Goal: Task Accomplishment & Management: Manage account settings

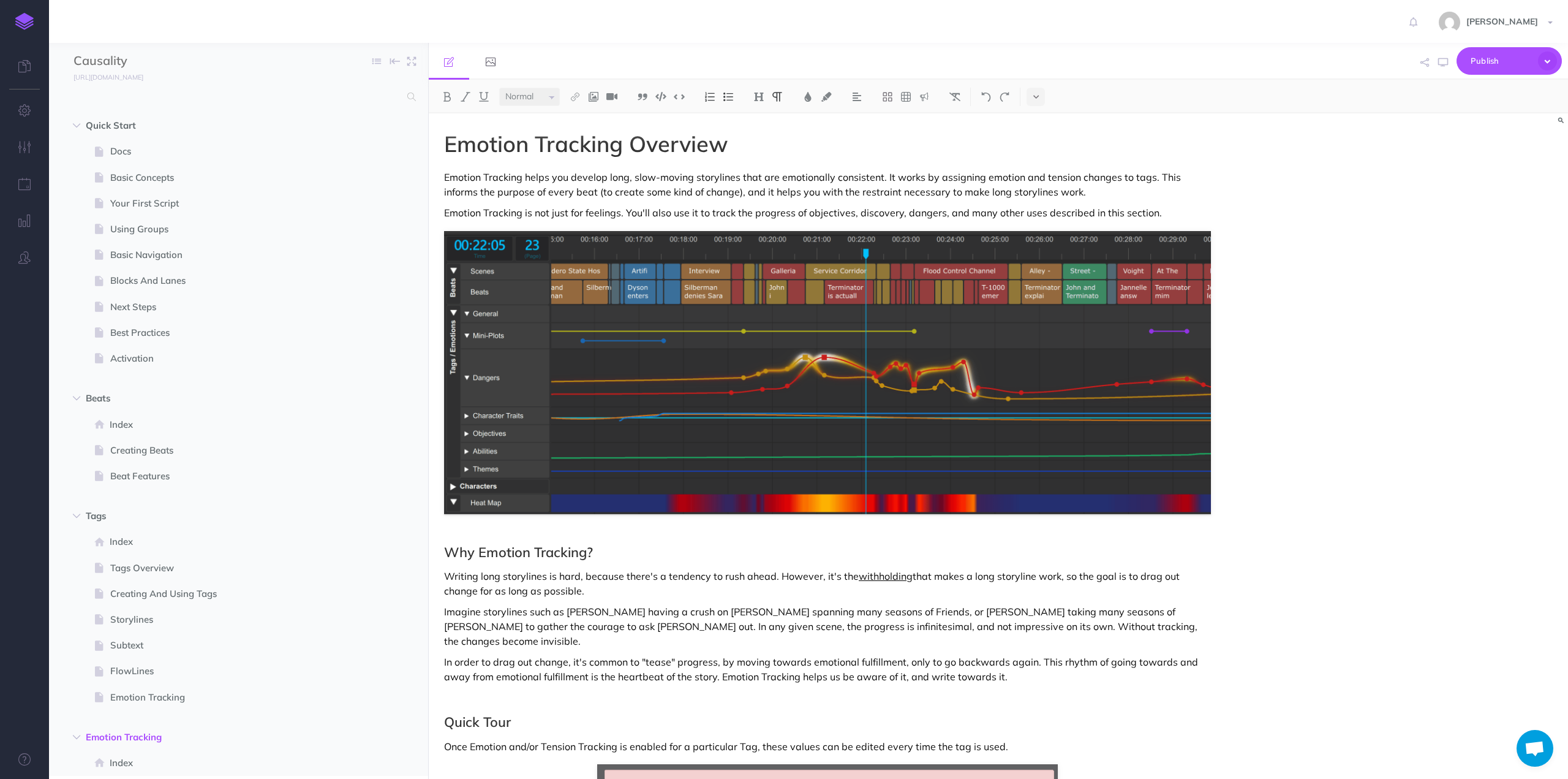
select select "null"
click at [109, 151] on span at bounding box center [101, 151] width 18 height 14
select select "null"
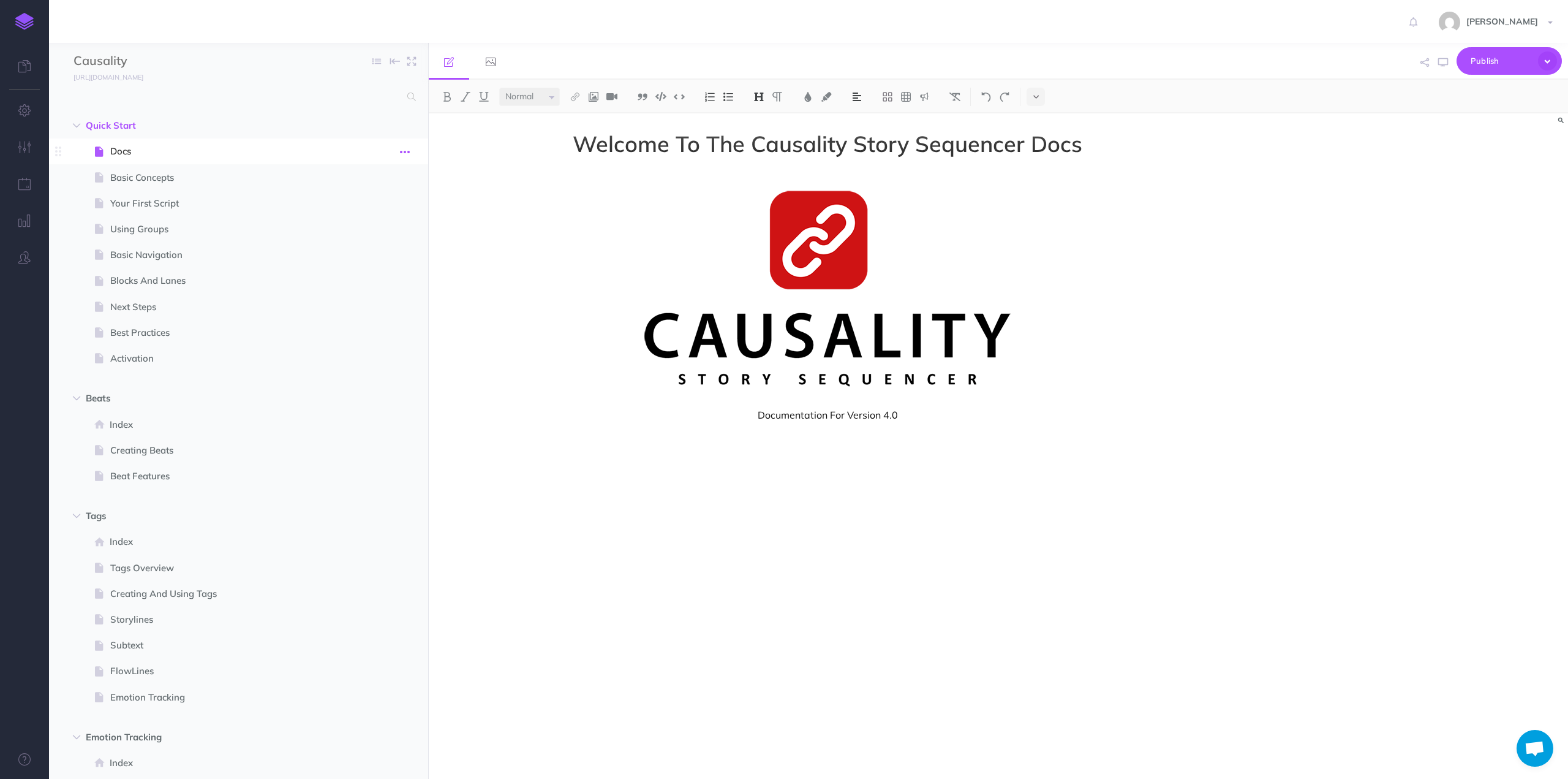
click at [398, 150] on button "button" at bounding box center [405, 151] width 22 height 16
click at [359, 234] on link "Settings" at bounding box center [369, 234] width 92 height 20
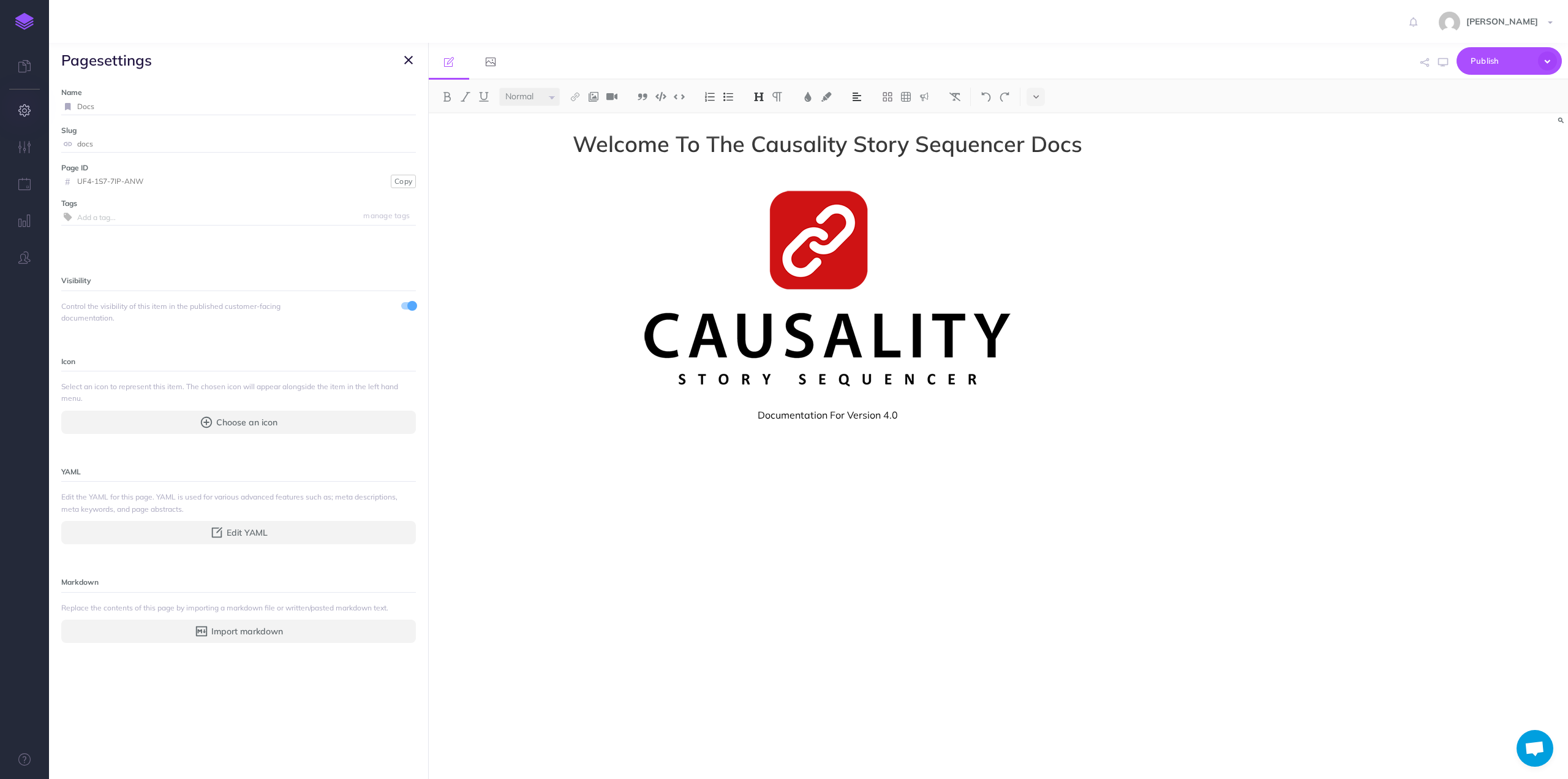
drag, startPoint x: 90, startPoint y: 104, endPoint x: 42, endPoint y: 104, distance: 48.0
click at [49, 104] on div "Toggle Navigation [PERSON_NAME] Settings Account Settings Teams Create Team Sup…" at bounding box center [809, 390] width 1520 height 779
type input "Welcome"
click at [120, 101] on input "Welcome" at bounding box center [232, 106] width 310 height 16
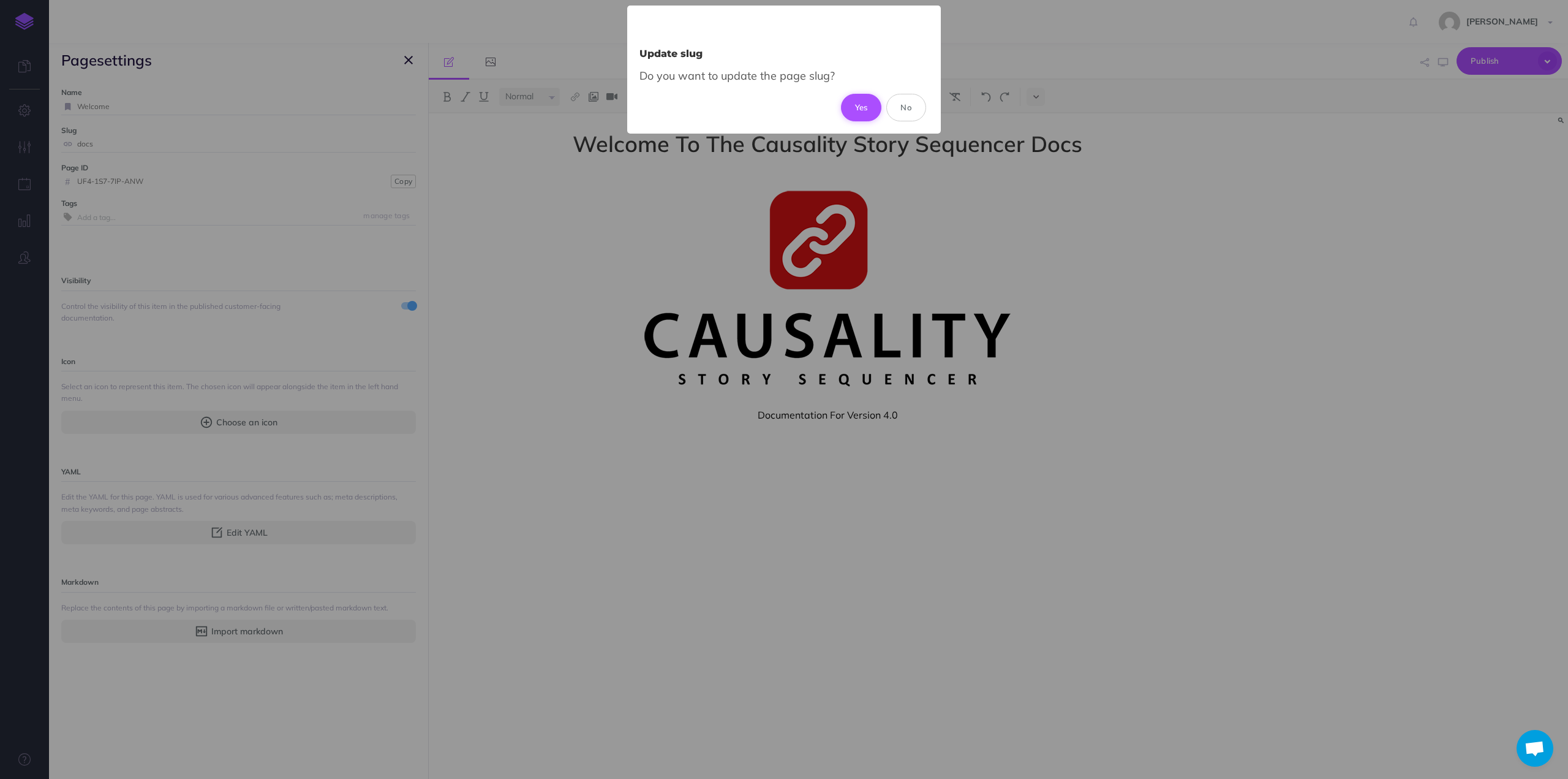
click at [852, 111] on button "Yes" at bounding box center [861, 107] width 41 height 27
type input "welcome"
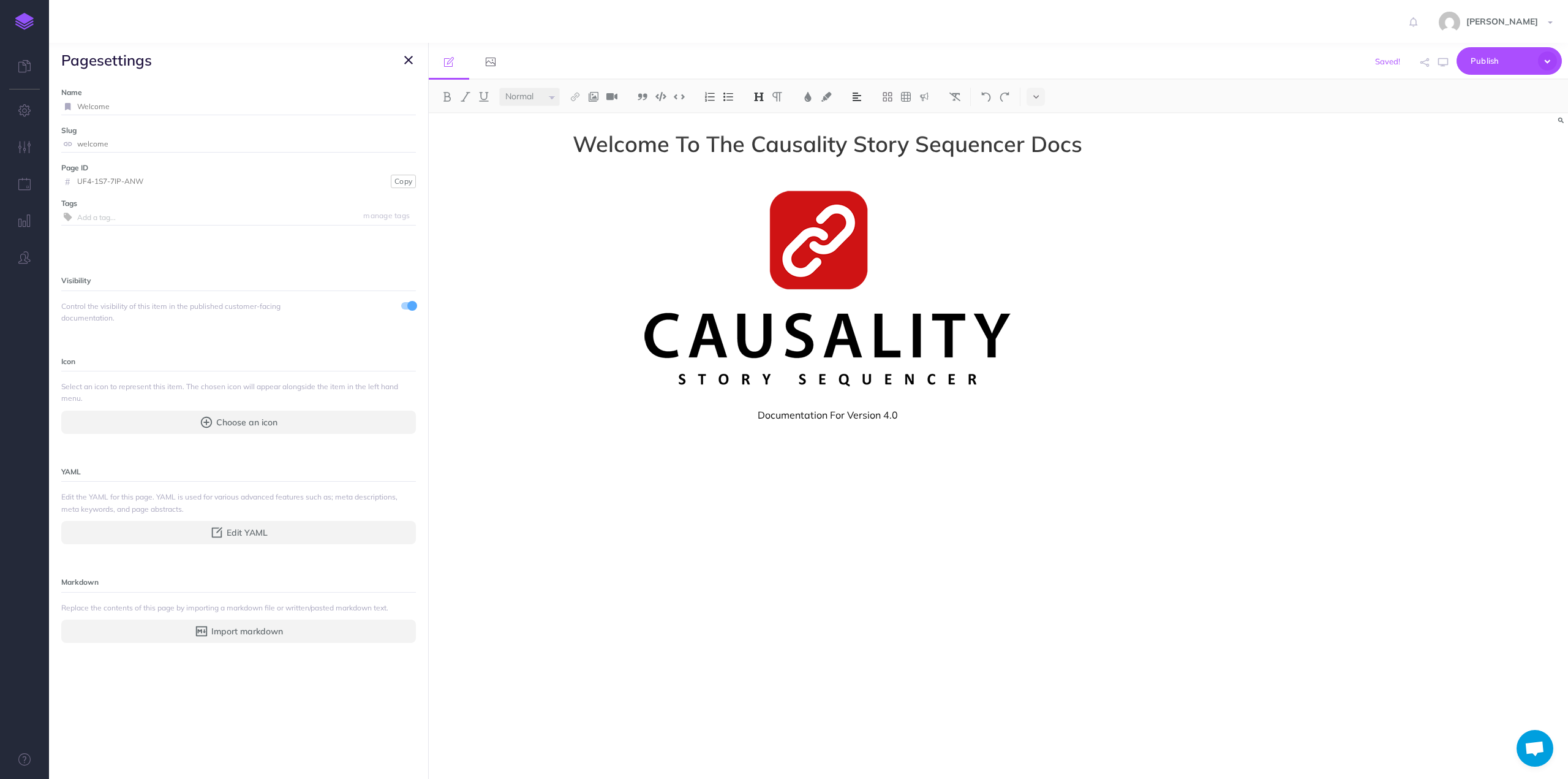
click at [407, 64] on icon "button" at bounding box center [408, 59] width 9 height 14
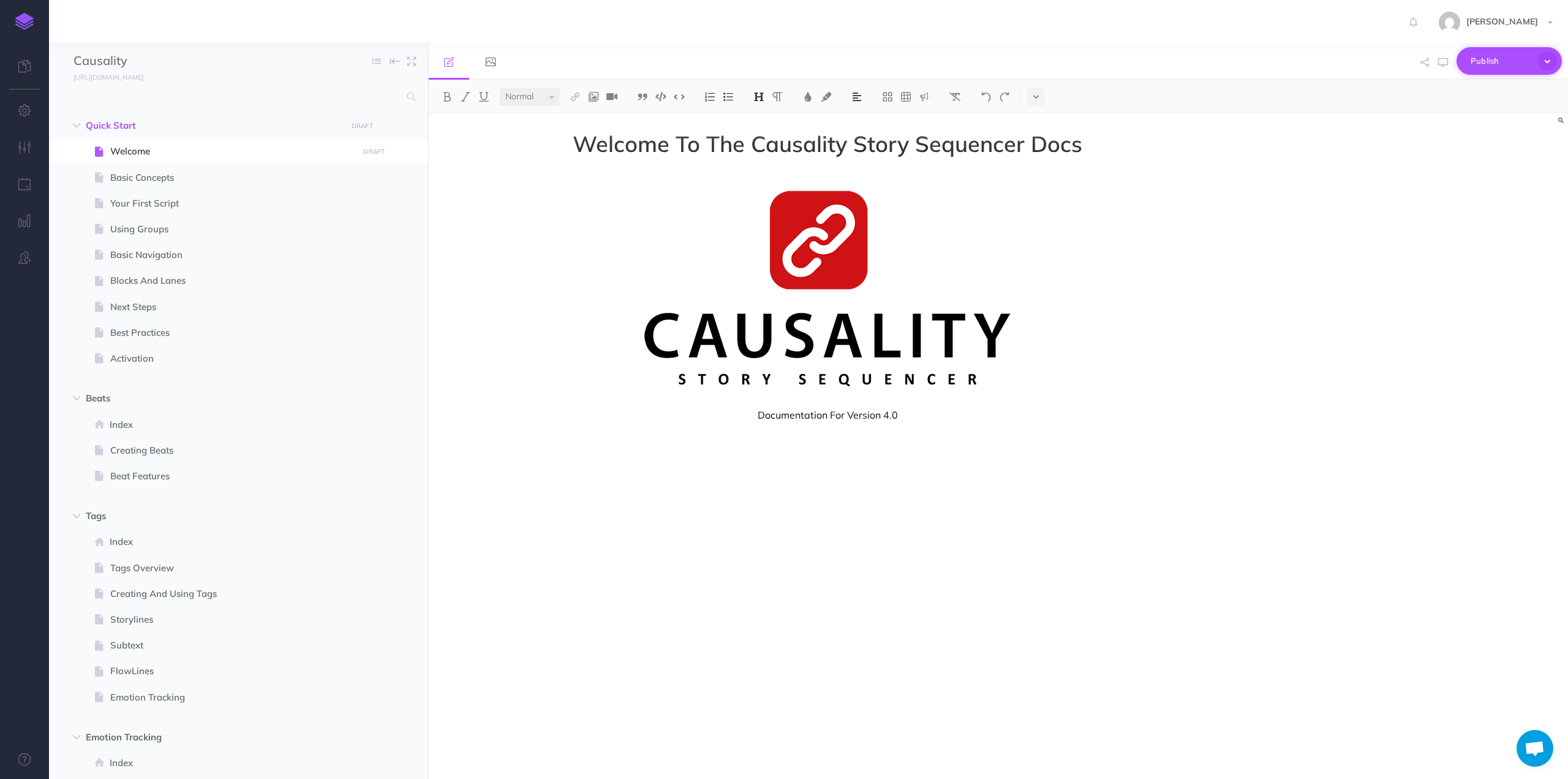
click at [1550, 61] on icon "button" at bounding box center [1548, 61] width 19 height 19
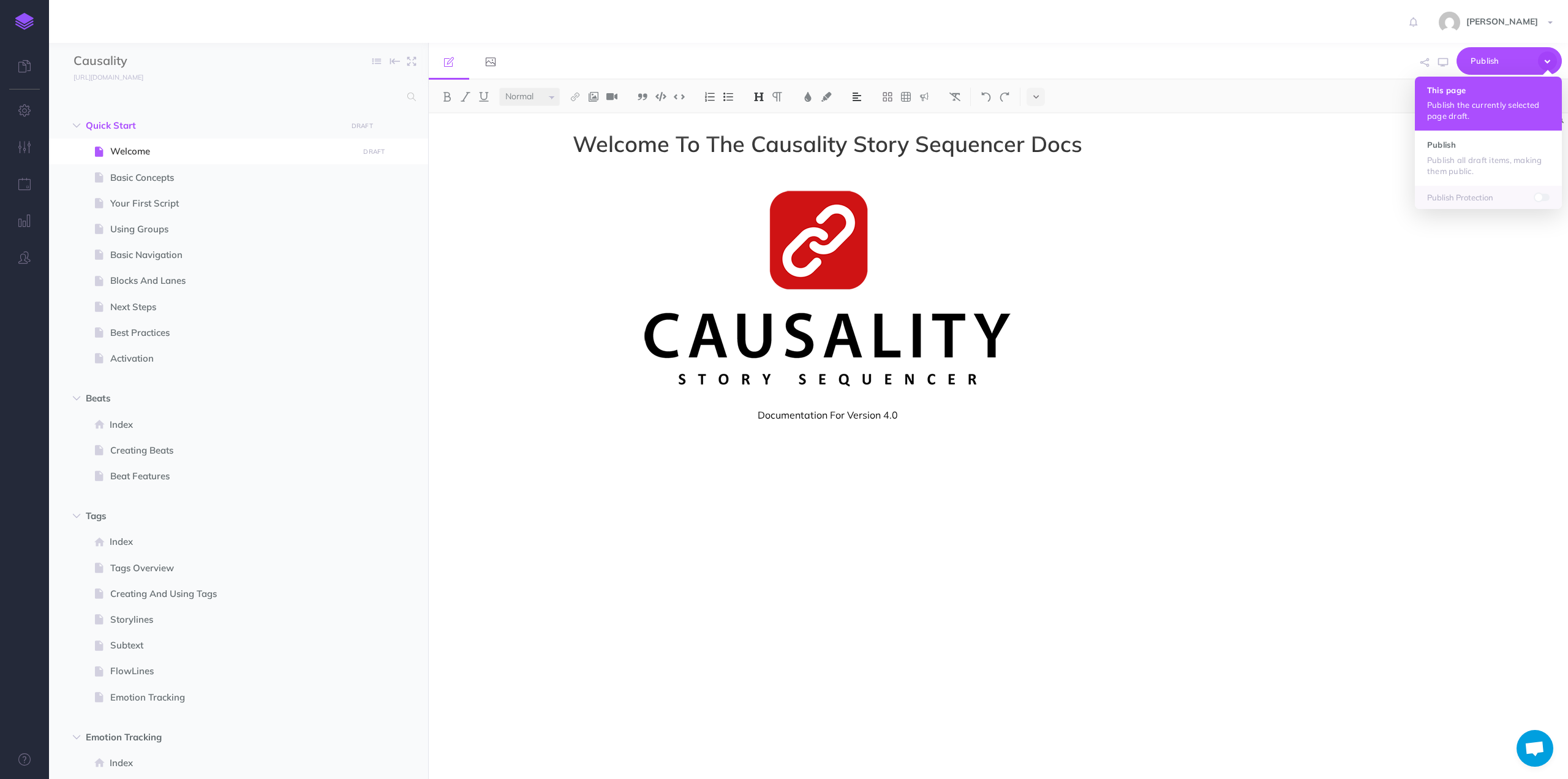
click at [1474, 109] on p "Publish the currently selected page draft." at bounding box center [1488, 110] width 123 height 22
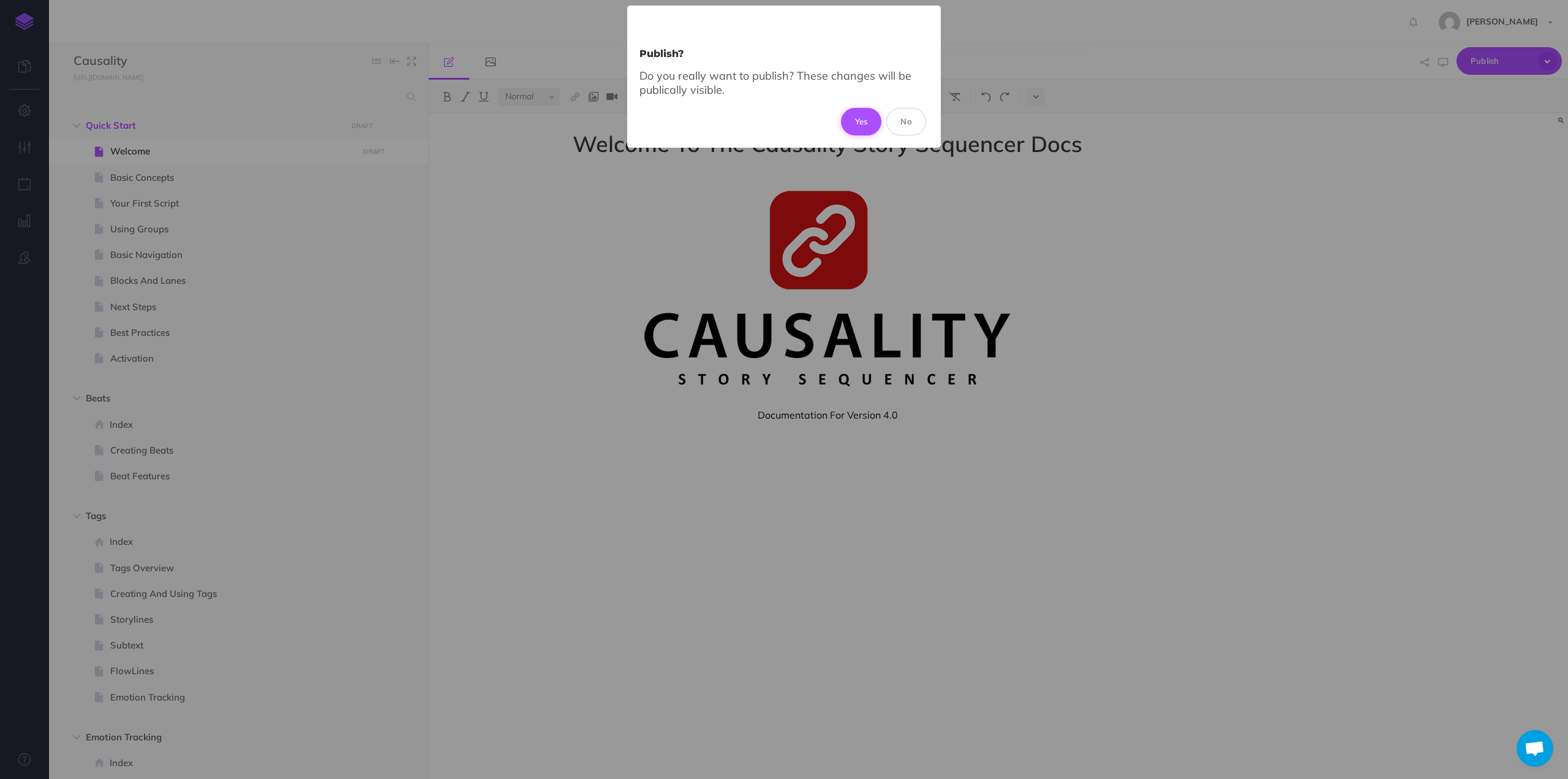
click at [867, 118] on button "Yes" at bounding box center [861, 122] width 41 height 27
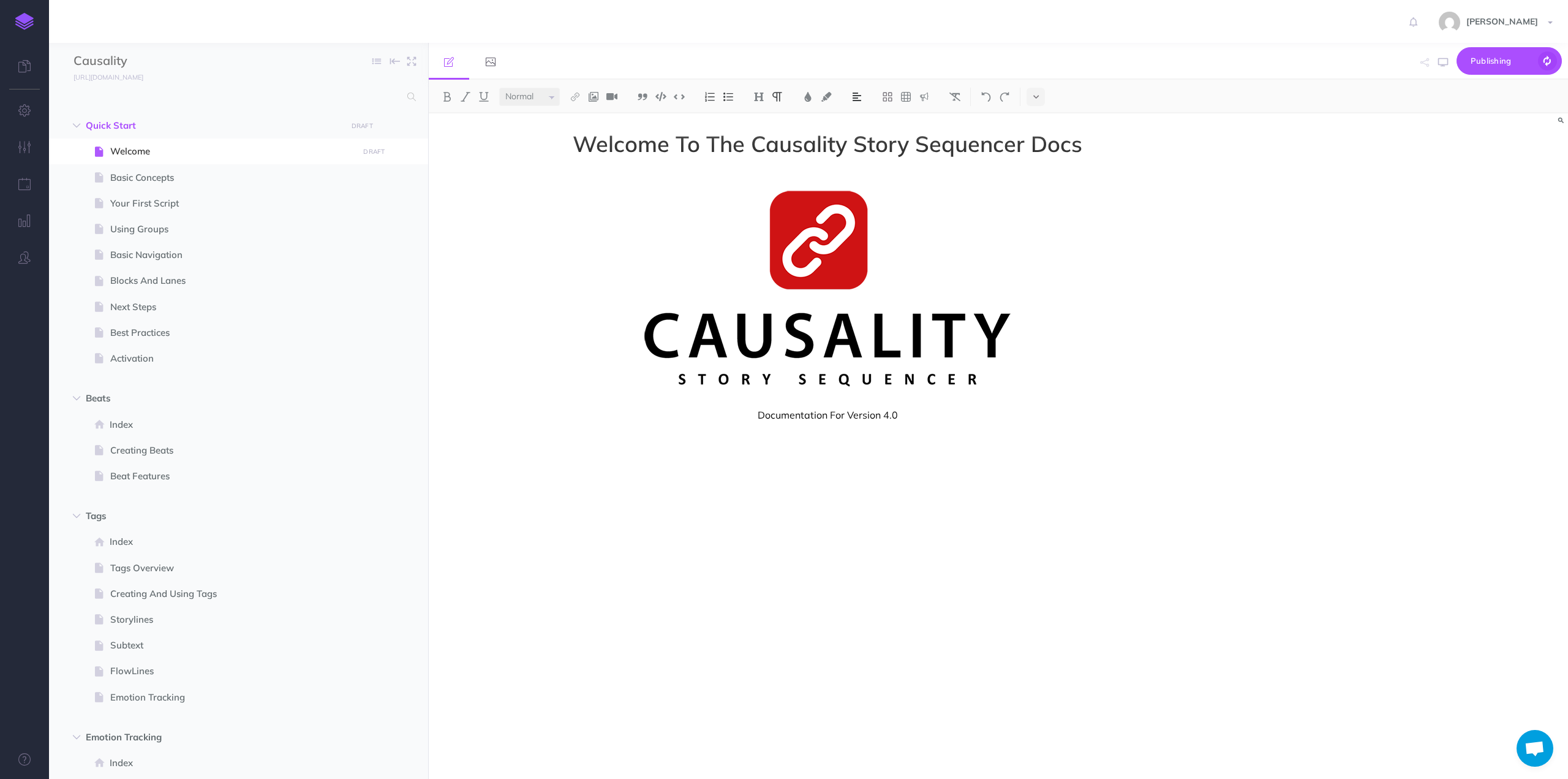
click at [714, 513] on div "Welcome To The Causality Story Sequencer Docs Documentation For Version 4.0" at bounding box center [828, 440] width 798 height 654
